Goal: Task Accomplishment & Management: Manage account settings

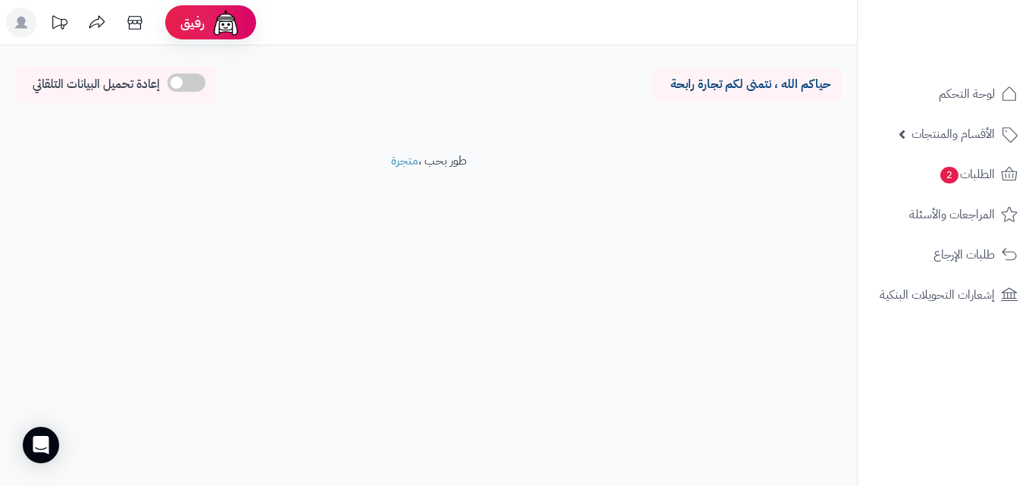
click at [22, 25] on icon at bounding box center [21, 23] width 12 height 12
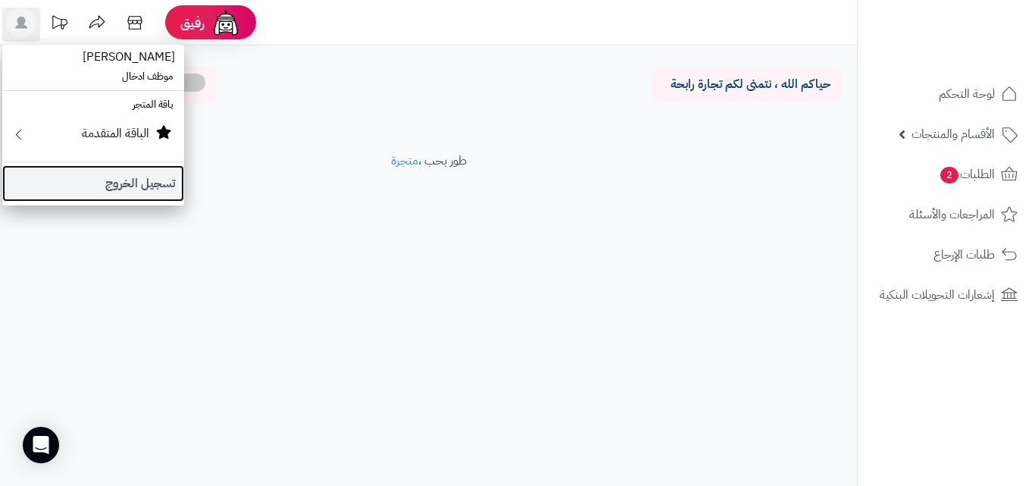
click at [151, 183] on link "تسجيل الخروج" at bounding box center [93, 183] width 182 height 36
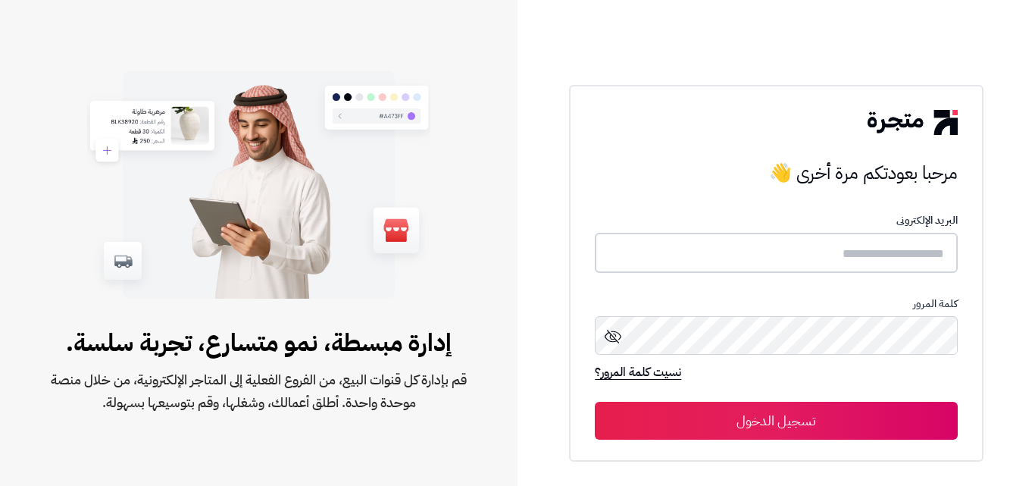
click at [781, 236] on input "text" at bounding box center [776, 253] width 362 height 40
click at [786, 264] on input "text" at bounding box center [776, 253] width 362 height 40
click at [786, 262] on input "text" at bounding box center [776, 253] width 362 height 40
type input "*****"
click at [754, 420] on button "تسجيل الدخول" at bounding box center [776, 420] width 362 height 38
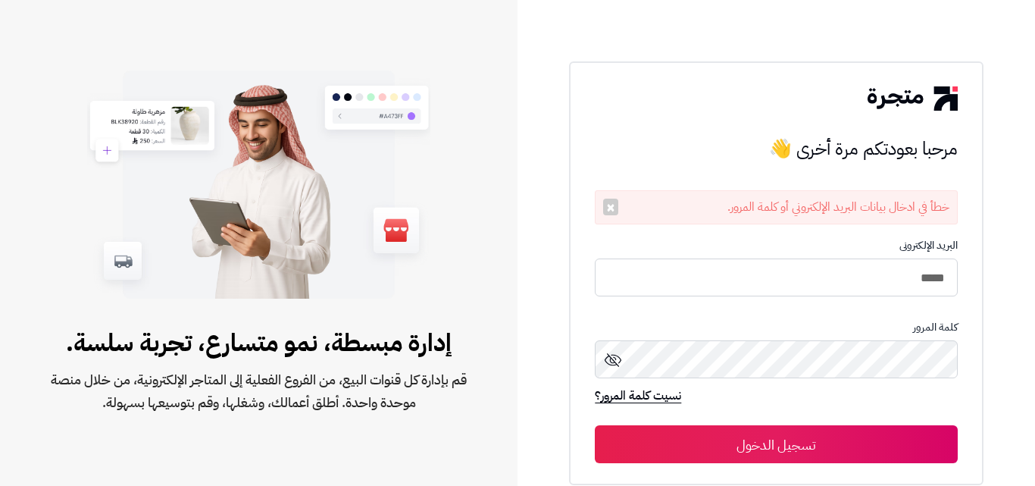
click at [768, 434] on button "تسجيل الدخول" at bounding box center [776, 444] width 362 height 38
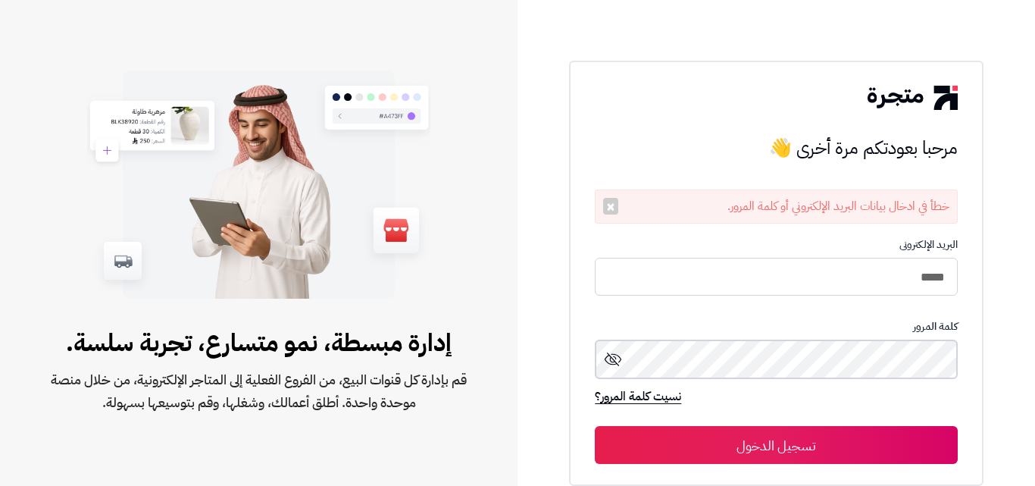
click at [595, 426] on button "تسجيل الدخول" at bounding box center [776, 445] width 362 height 38
click at [792, 432] on button "تسجيل الدخول" at bounding box center [776, 445] width 362 height 38
click at [595, 426] on button "تسجيل الدخول" at bounding box center [776, 445] width 362 height 38
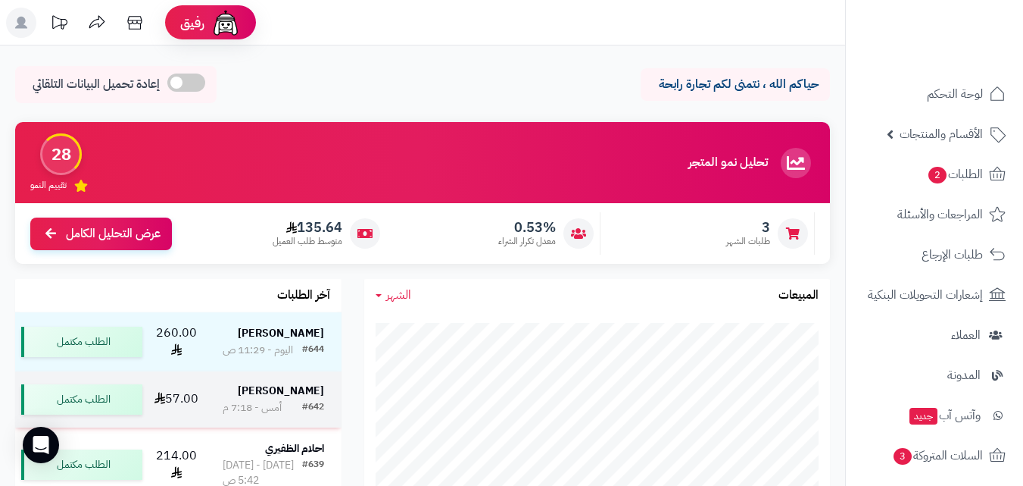
click at [294, 398] on strong "Mona Al" at bounding box center [281, 391] width 86 height 16
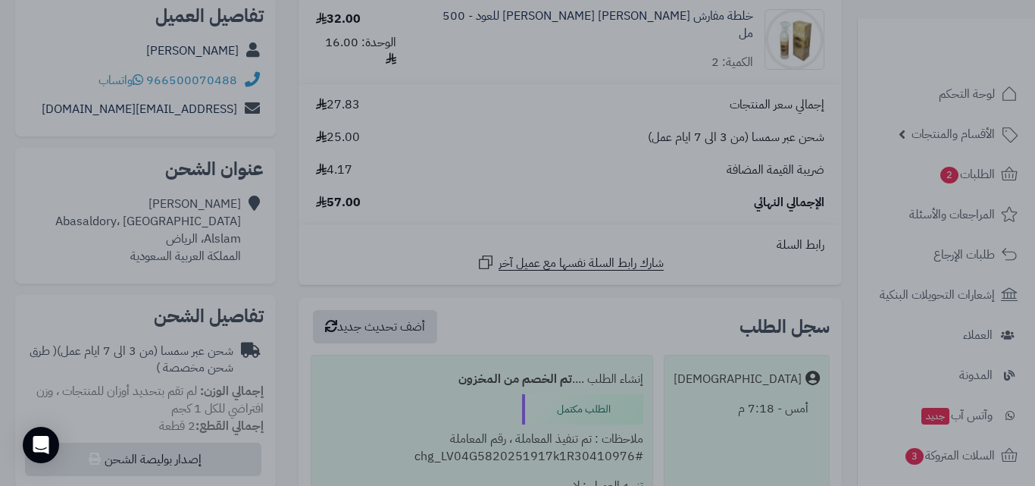
click at [327, 5] on div at bounding box center [517, 243] width 1035 height 486
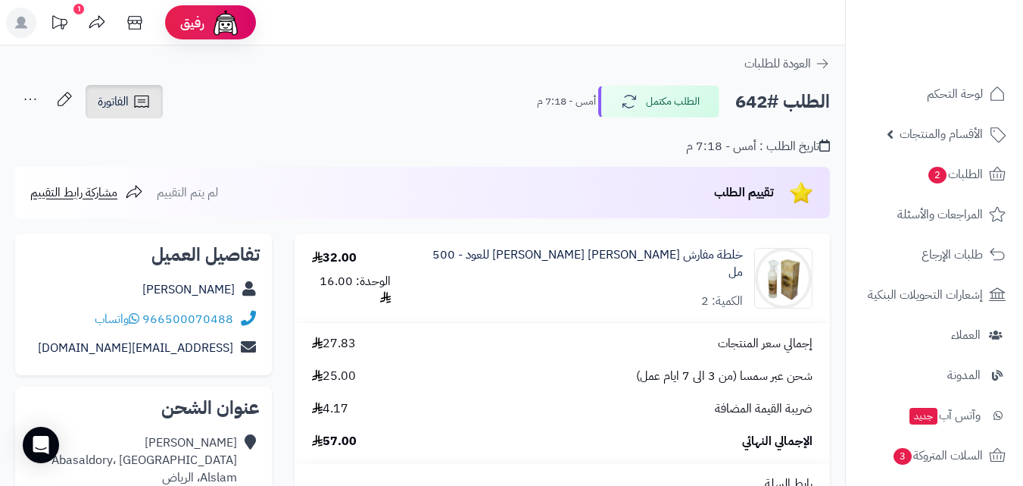
click at [113, 95] on span "الفاتورة" at bounding box center [113, 101] width 31 height 18
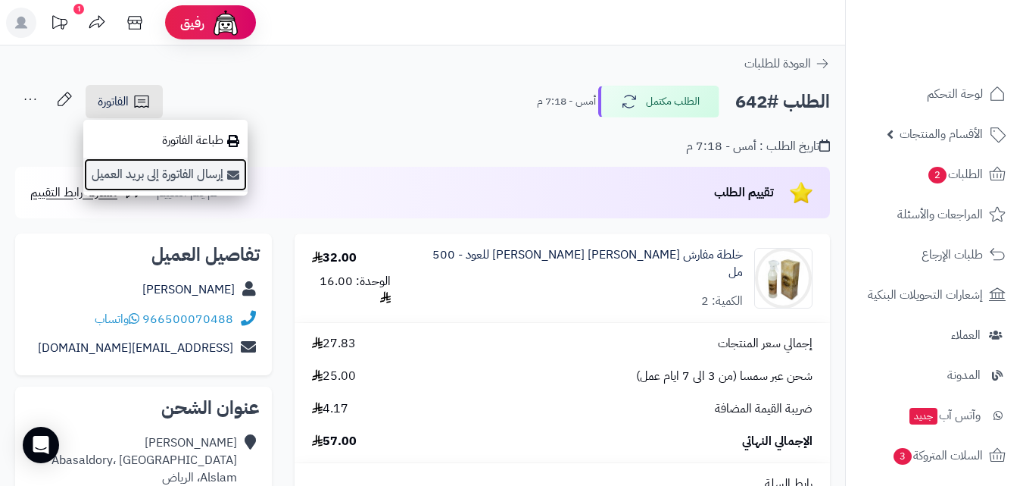
click at [194, 178] on link "إرسال الفاتورة إلى بريد العميل" at bounding box center [165, 175] width 164 height 34
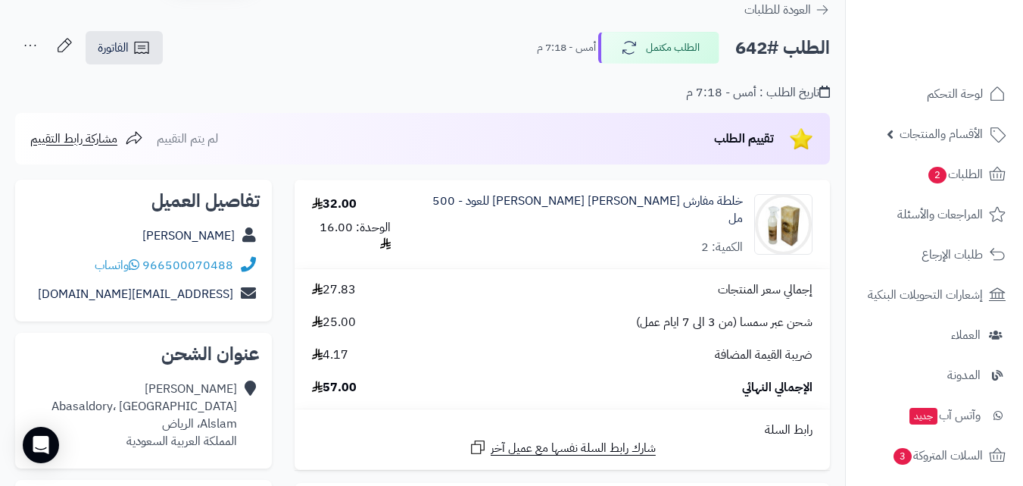
scroll to position [160, 0]
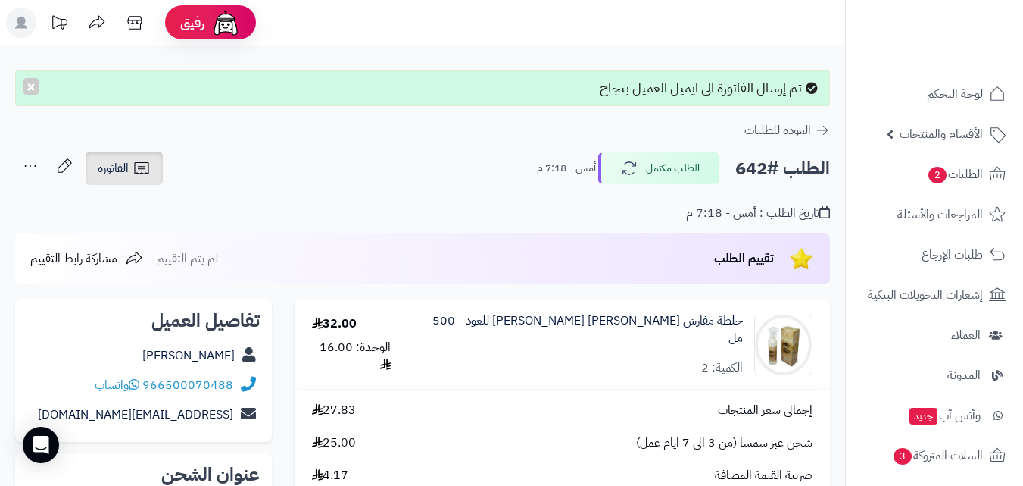
click at [123, 173] on span "الفاتورة" at bounding box center [113, 168] width 31 height 18
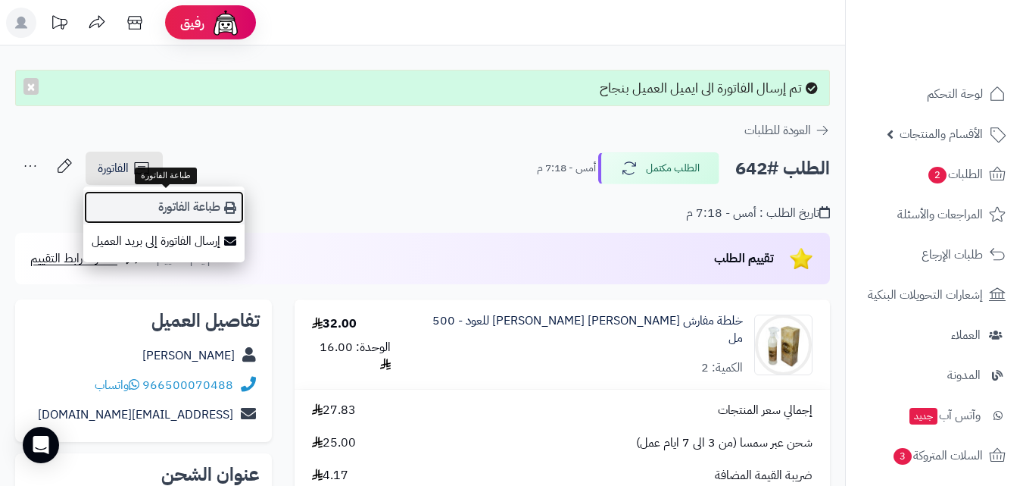
click at [148, 202] on link "طباعة الفاتورة" at bounding box center [163, 207] width 161 height 34
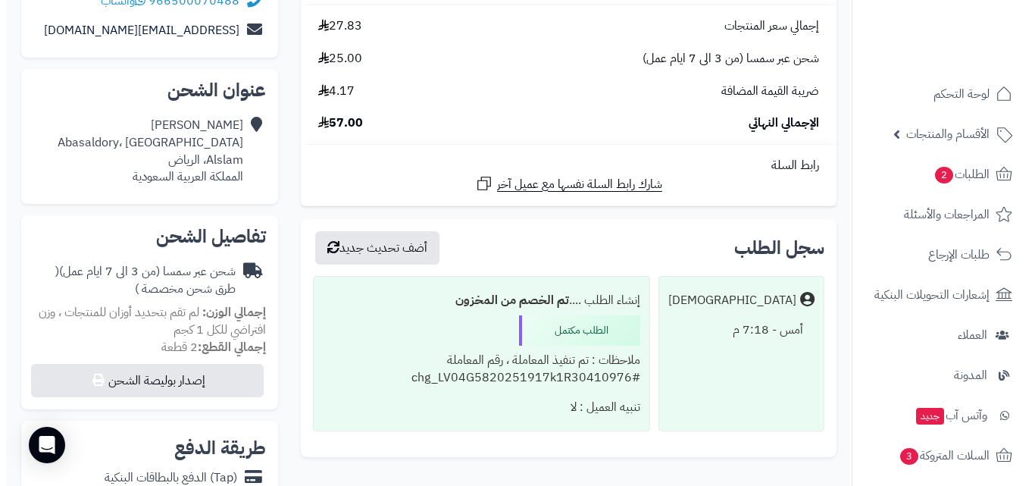
scroll to position [379, 0]
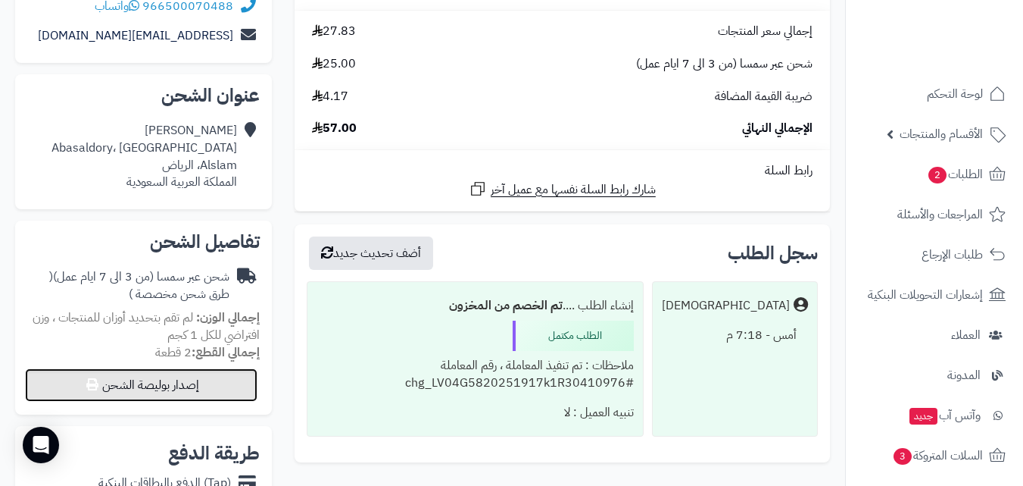
click at [166, 395] on button "إصدار بوليصة الشحن" at bounding box center [141, 384] width 233 height 33
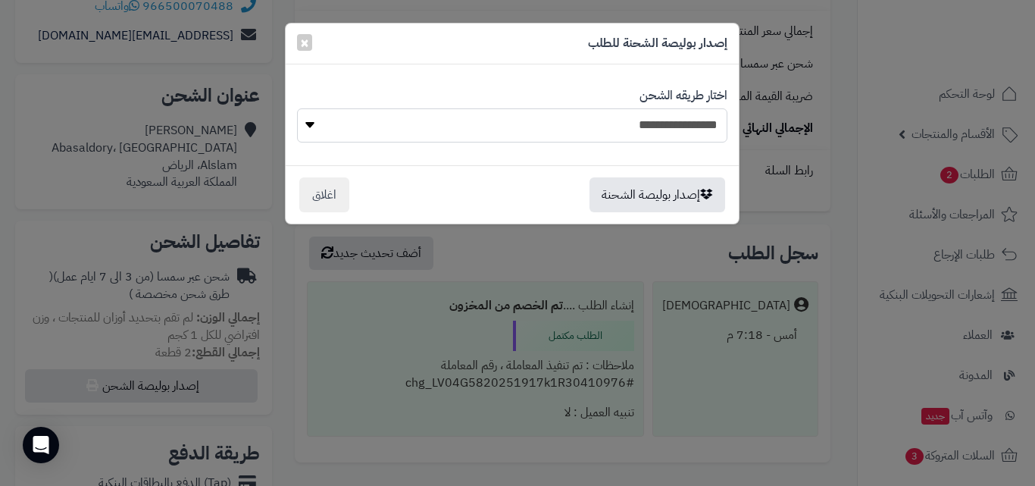
click at [535, 135] on select "**********" at bounding box center [512, 125] width 430 height 34
select select "****"
click at [297, 108] on select "**********" at bounding box center [512, 125] width 430 height 34
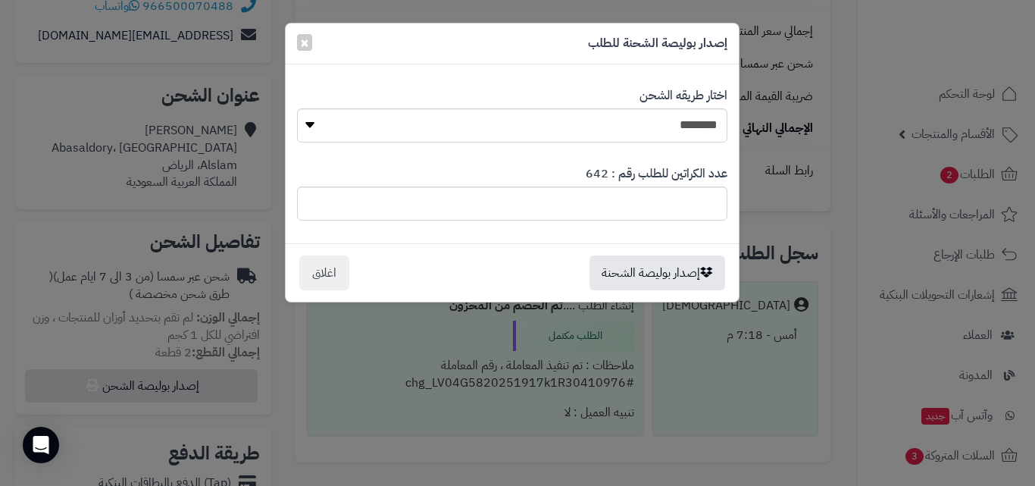
click at [664, 291] on div "إصدار بوليصة الشحنة اغلاق" at bounding box center [512, 272] width 453 height 58
click at [664, 257] on button "إصدار بوليصة الشحنة" at bounding box center [657, 272] width 136 height 35
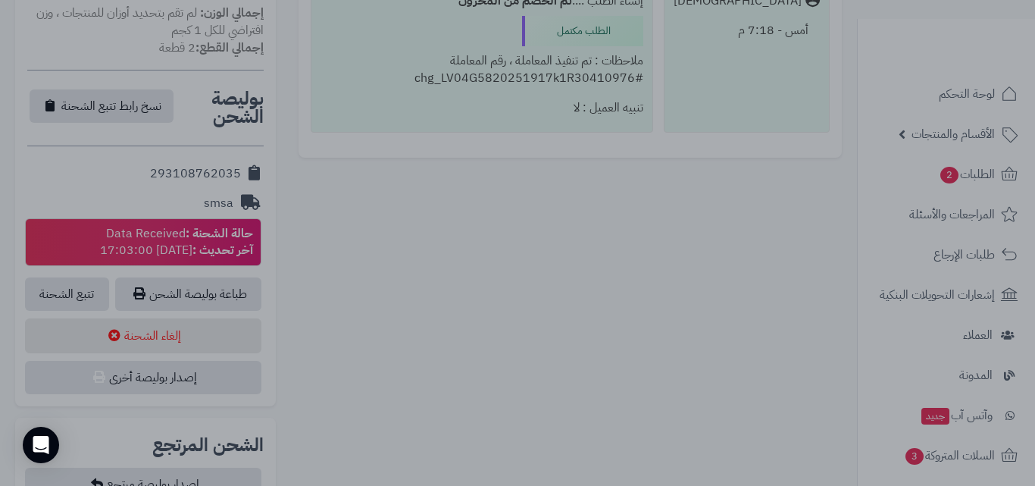
click at [234, 165] on div at bounding box center [517, 243] width 1035 height 486
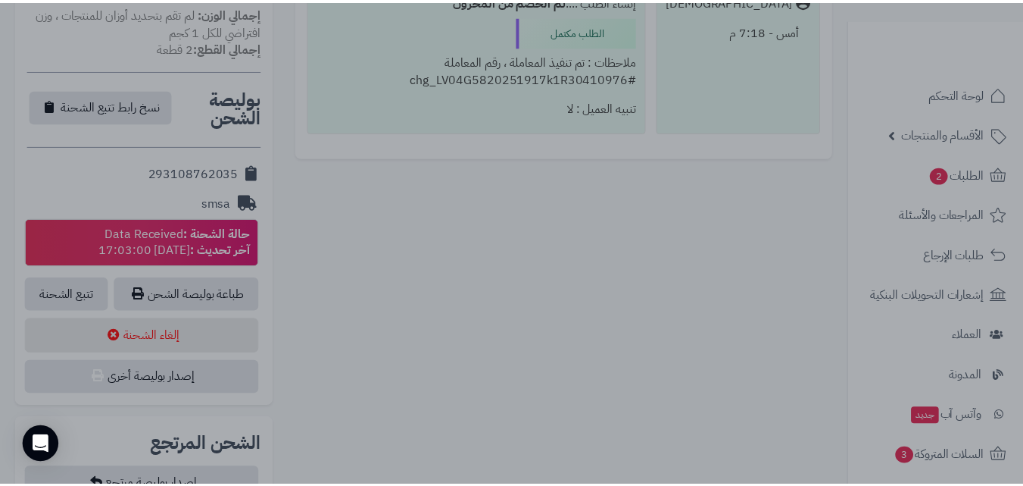
scroll to position [617, 0]
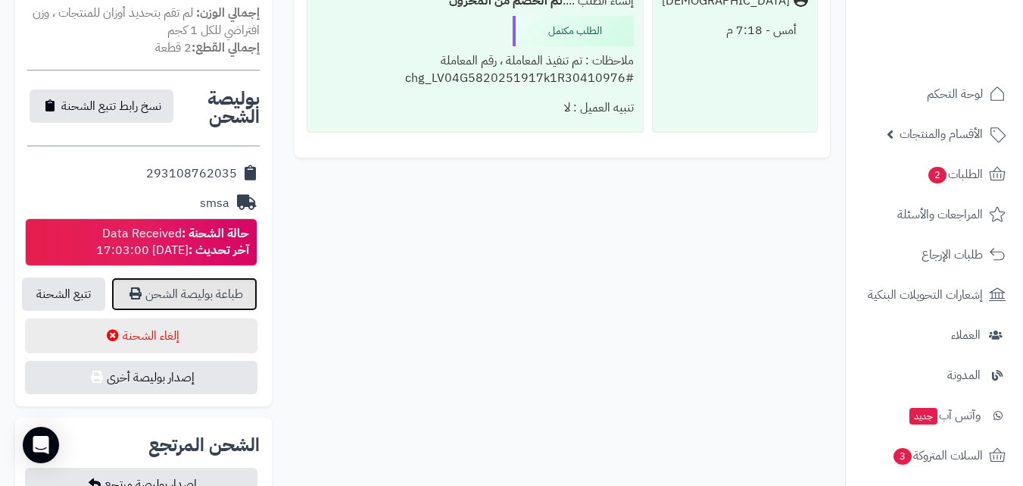
click at [208, 298] on link "طباعة بوليصة الشحن" at bounding box center [184, 293] width 146 height 33
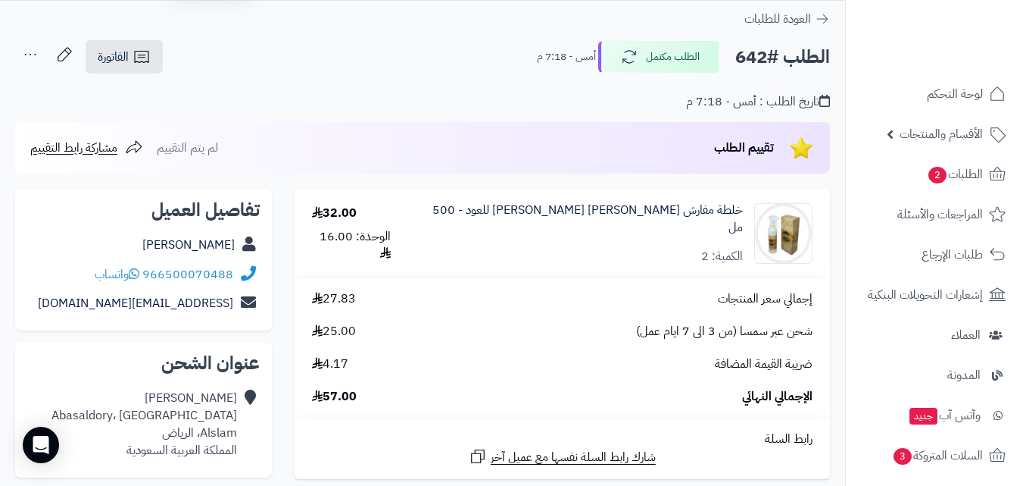
scroll to position [0, 0]
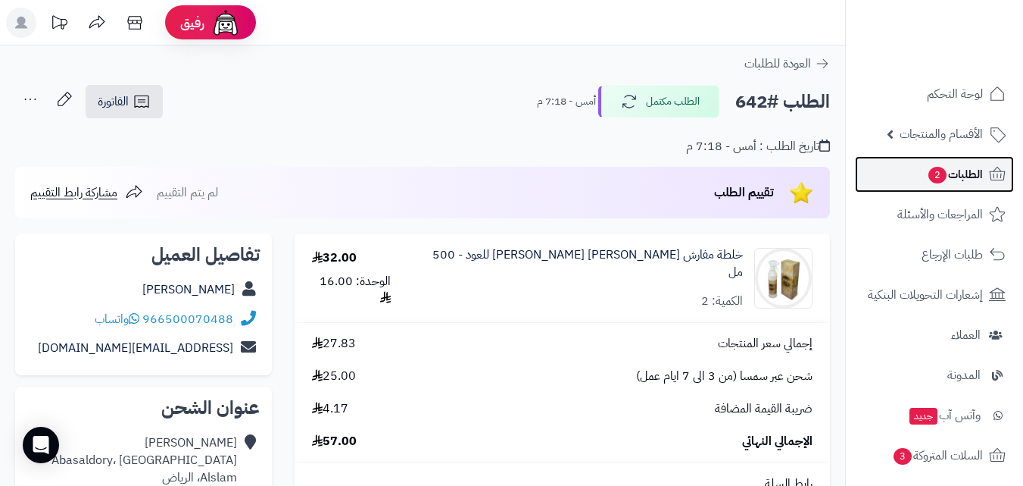
click at [965, 183] on span "الطلبات 2" at bounding box center [955, 174] width 56 height 21
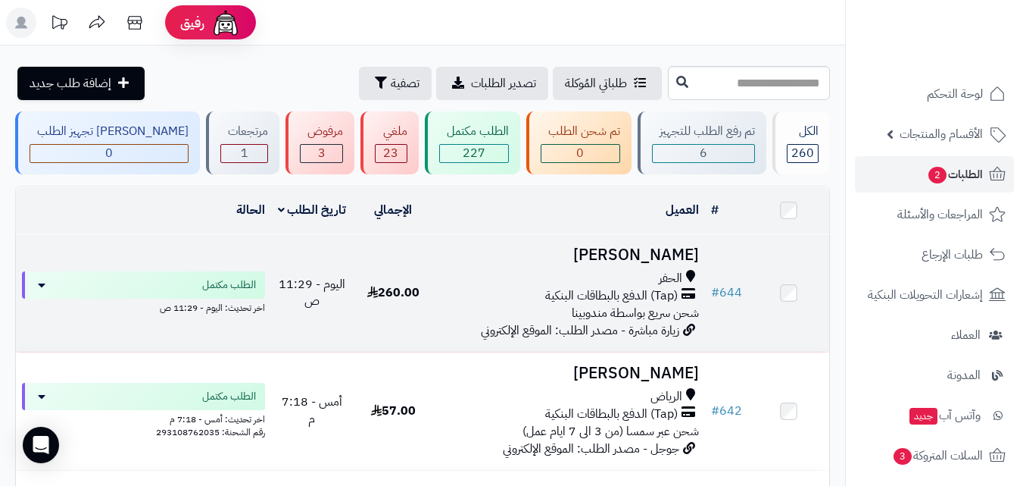
click at [655, 251] on h3 "[PERSON_NAME]" at bounding box center [569, 254] width 259 height 17
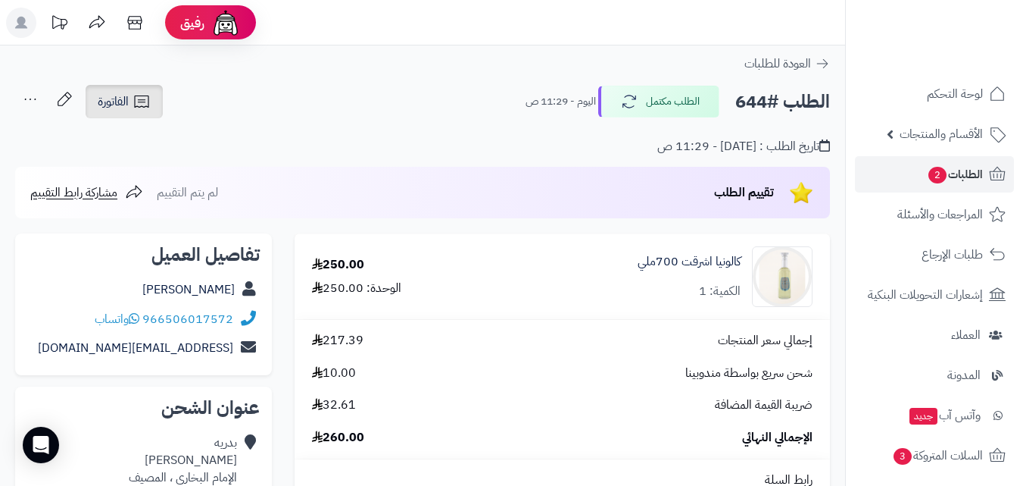
click at [126, 102] on span "الفاتورة" at bounding box center [113, 101] width 31 height 18
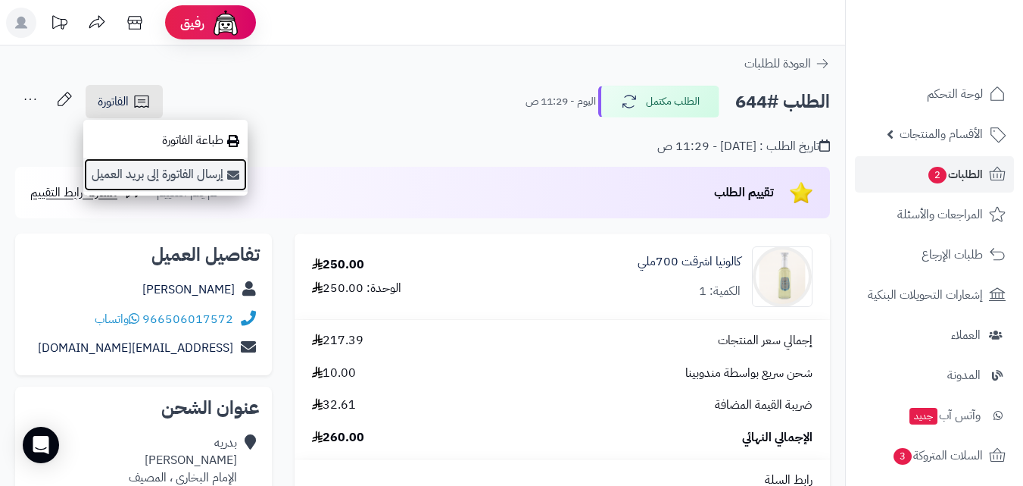
click at [136, 176] on link "إرسال الفاتورة إلى بريد العميل" at bounding box center [165, 175] width 164 height 34
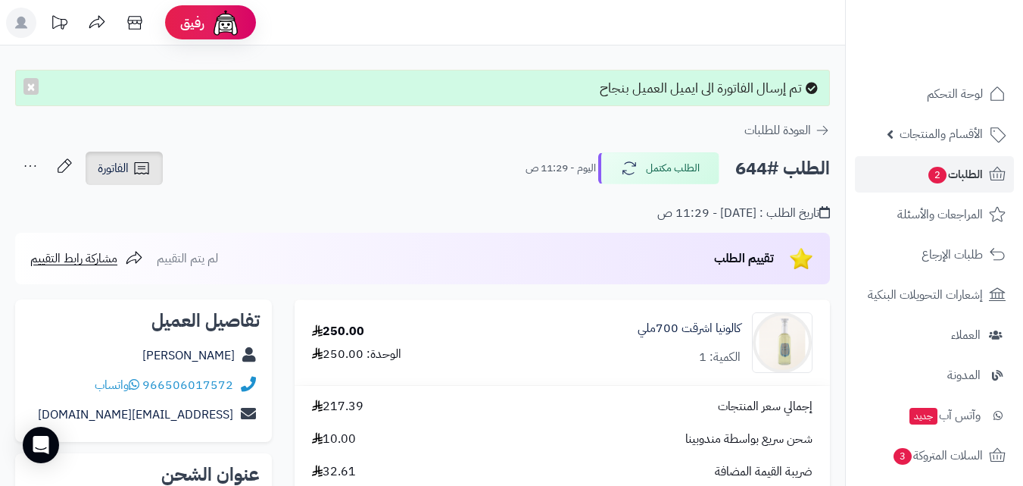
click at [145, 179] on link "الفاتورة" at bounding box center [124, 167] width 77 height 33
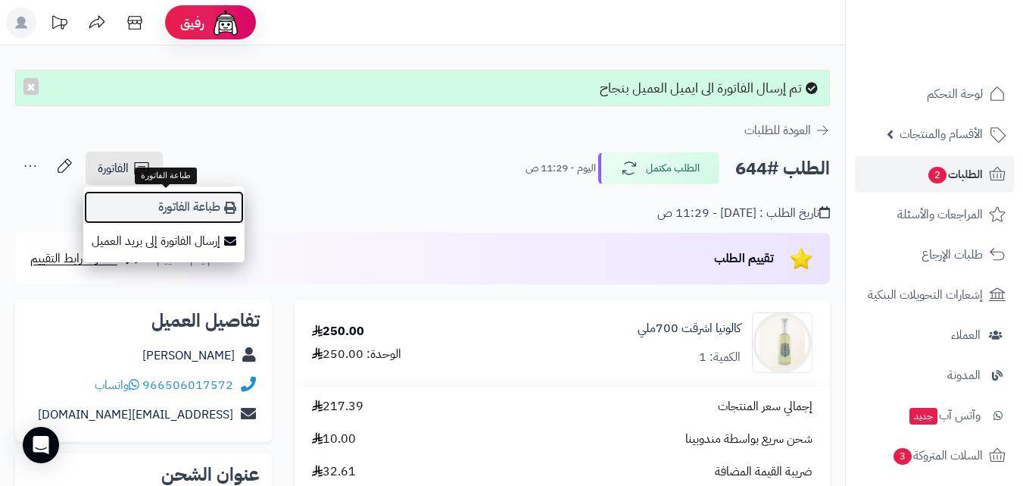
click at [157, 199] on link "طباعة الفاتورة" at bounding box center [163, 207] width 161 height 34
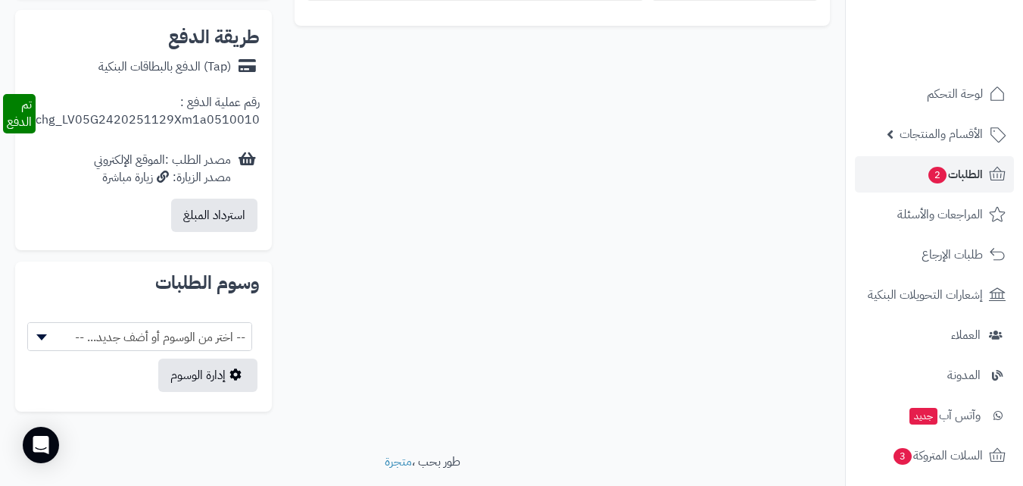
scroll to position [854, 0]
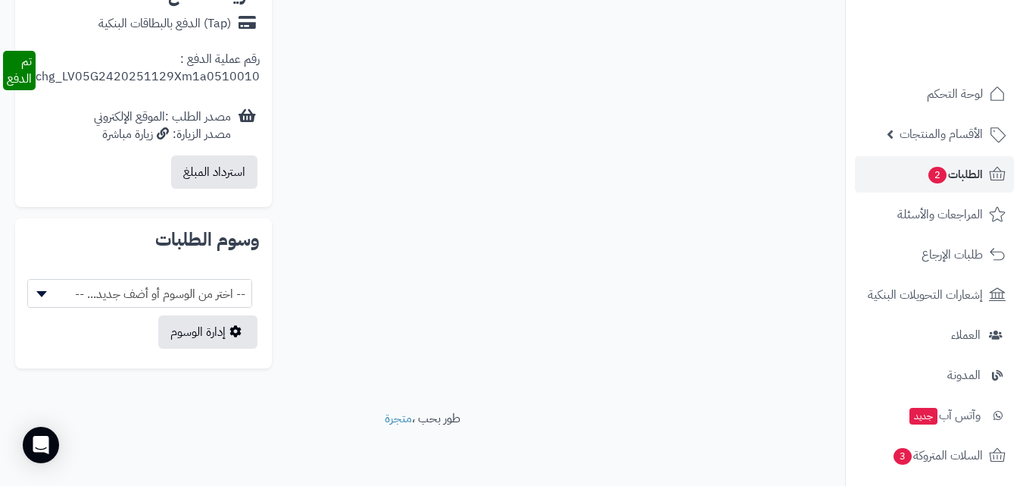
click at [175, 299] on span "-- اختر من الوسوم أو أضف جديد... --" at bounding box center [139, 294] width 223 height 29
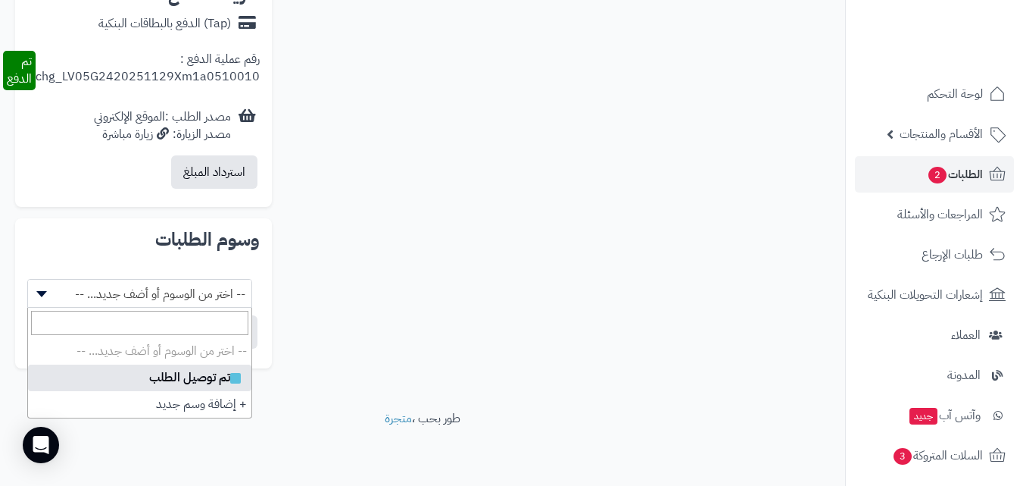
select select
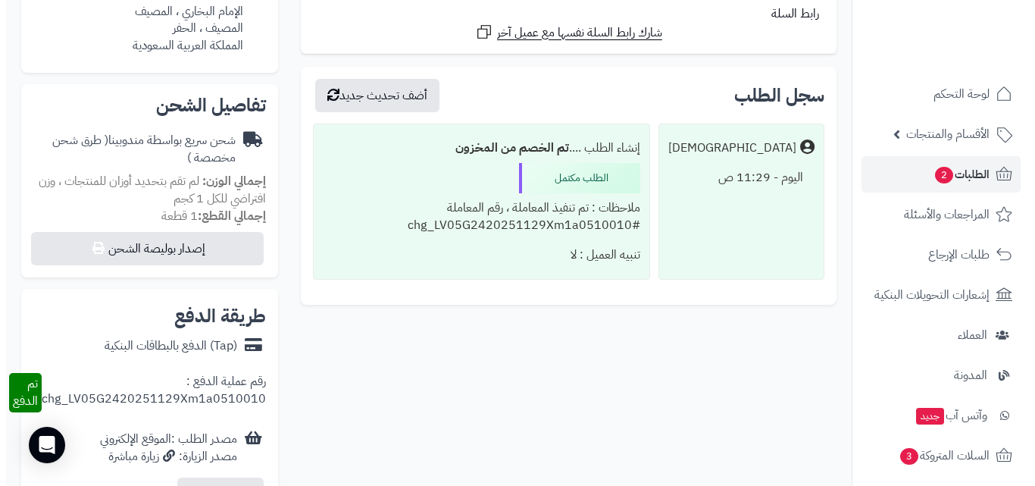
scroll to position [426, 0]
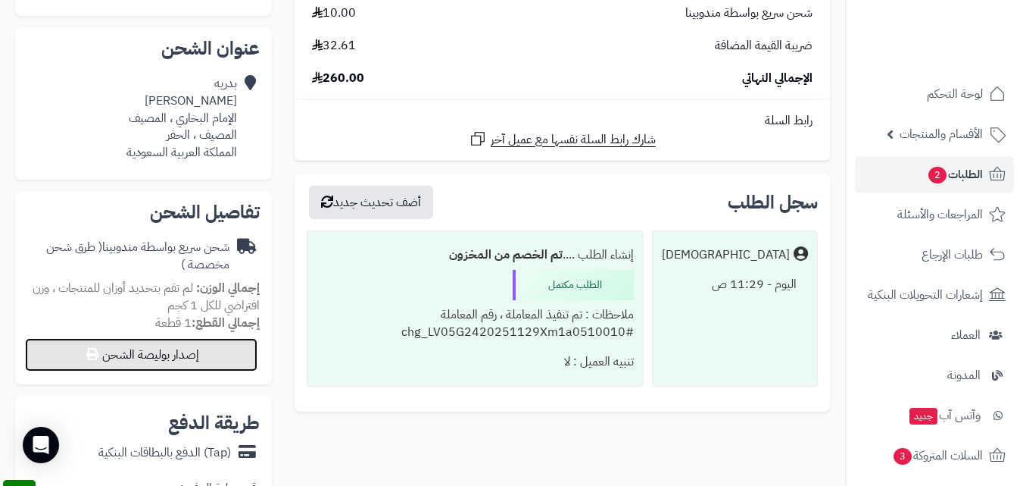
click at [183, 365] on button "إصدار بوليصة الشحن" at bounding box center [141, 354] width 233 height 33
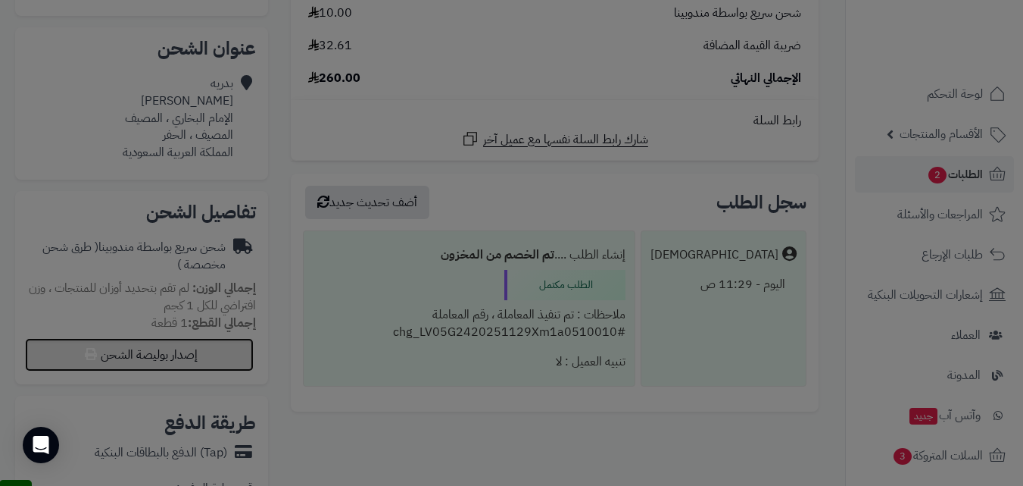
select select
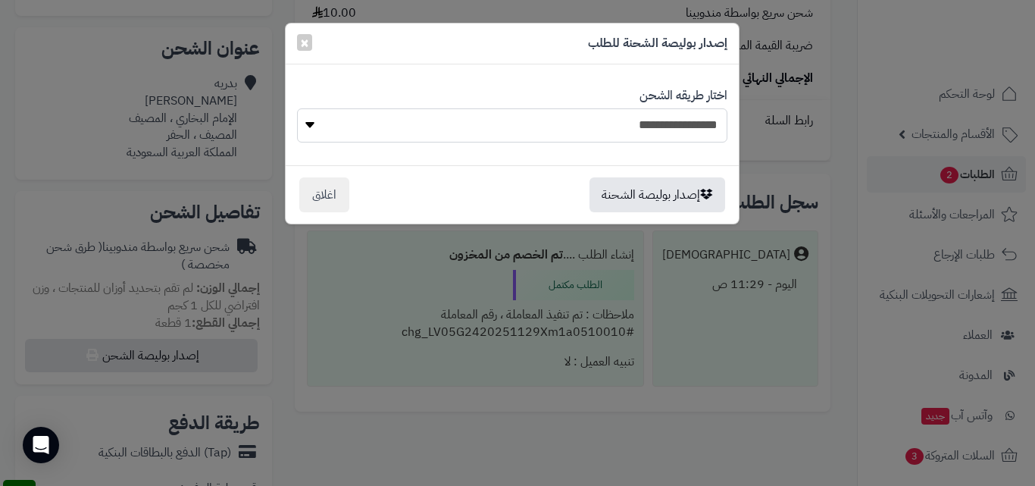
click at [370, 122] on select "**********" at bounding box center [512, 125] width 430 height 34
click at [370, 123] on select "**********" at bounding box center [512, 125] width 430 height 34
click at [339, 195] on button "اغلاق" at bounding box center [324, 193] width 50 height 35
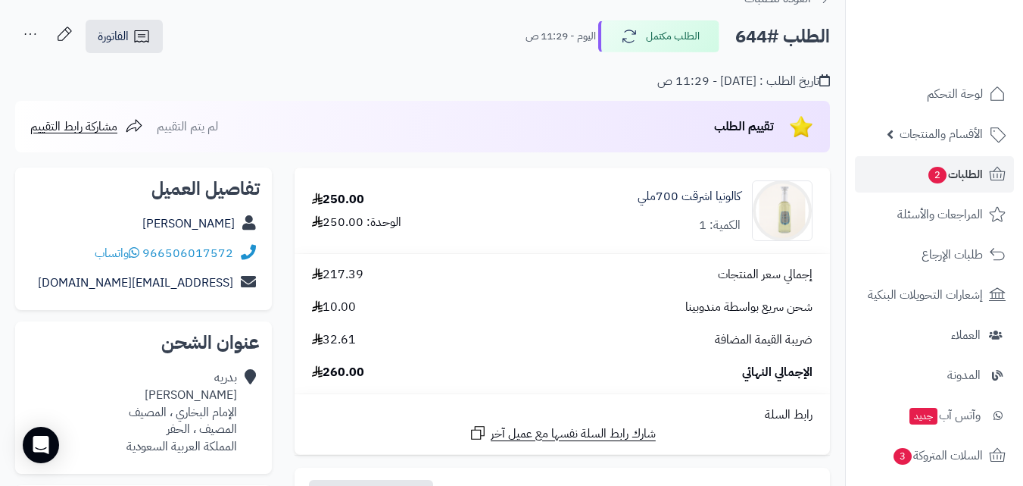
scroll to position [0, 0]
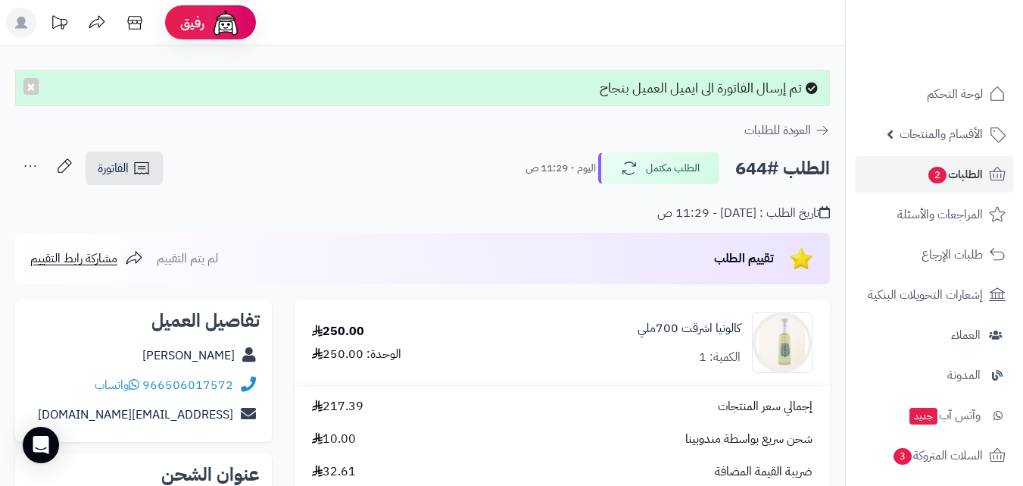
click at [27, 28] on icon at bounding box center [21, 23] width 12 height 12
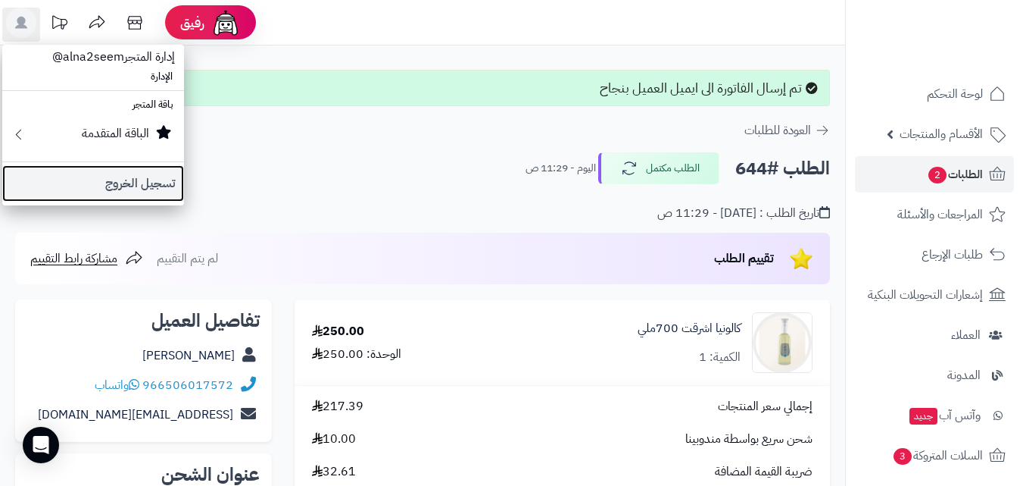
click at [110, 179] on link "تسجيل الخروج" at bounding box center [93, 183] width 182 height 36
